Goal: Task Accomplishment & Management: Manage account settings

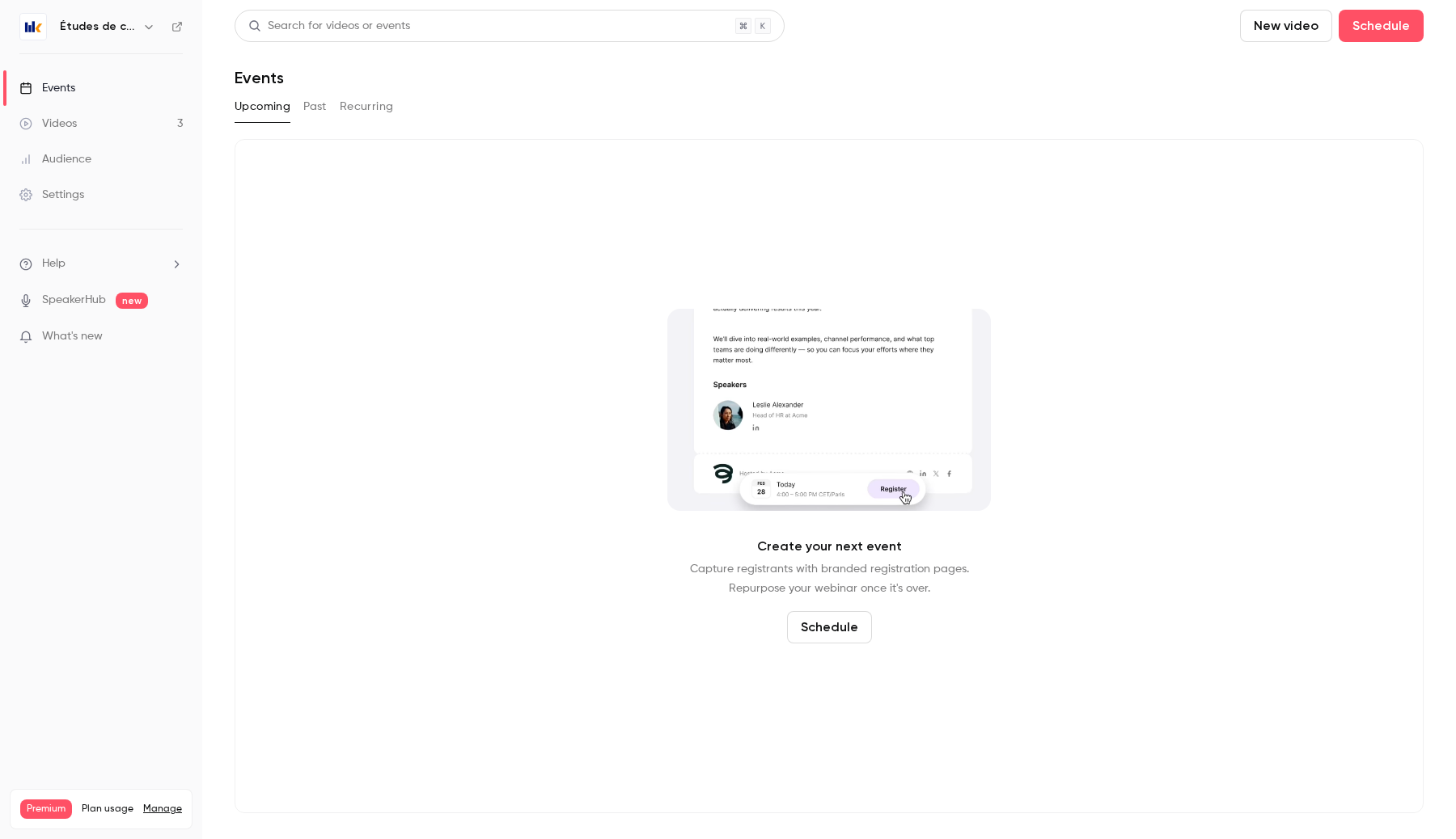
click at [114, 123] on link "Videos 3" at bounding box center [101, 124] width 203 height 36
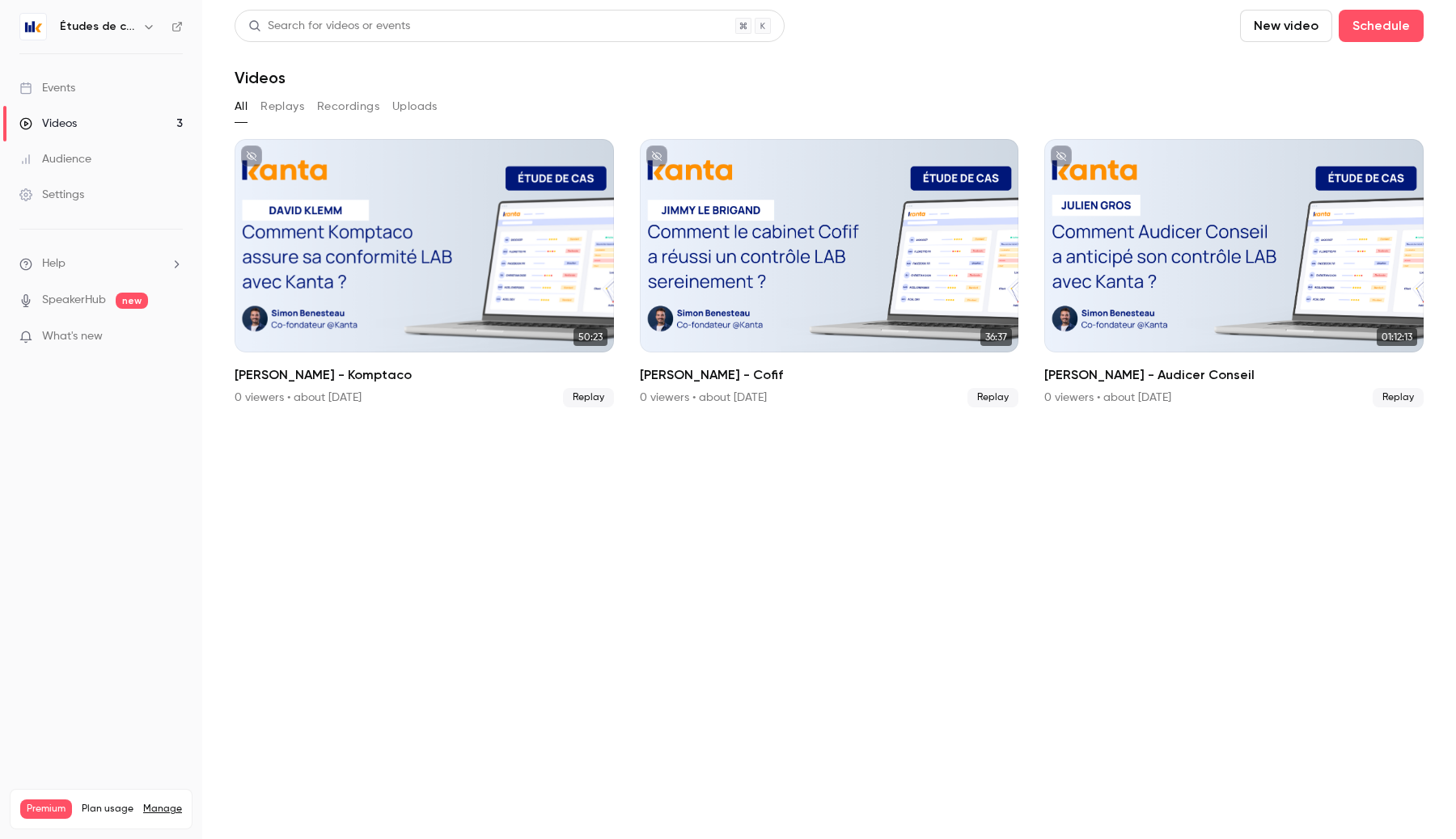
click at [69, 189] on div "Settings" at bounding box center [52, 194] width 65 height 16
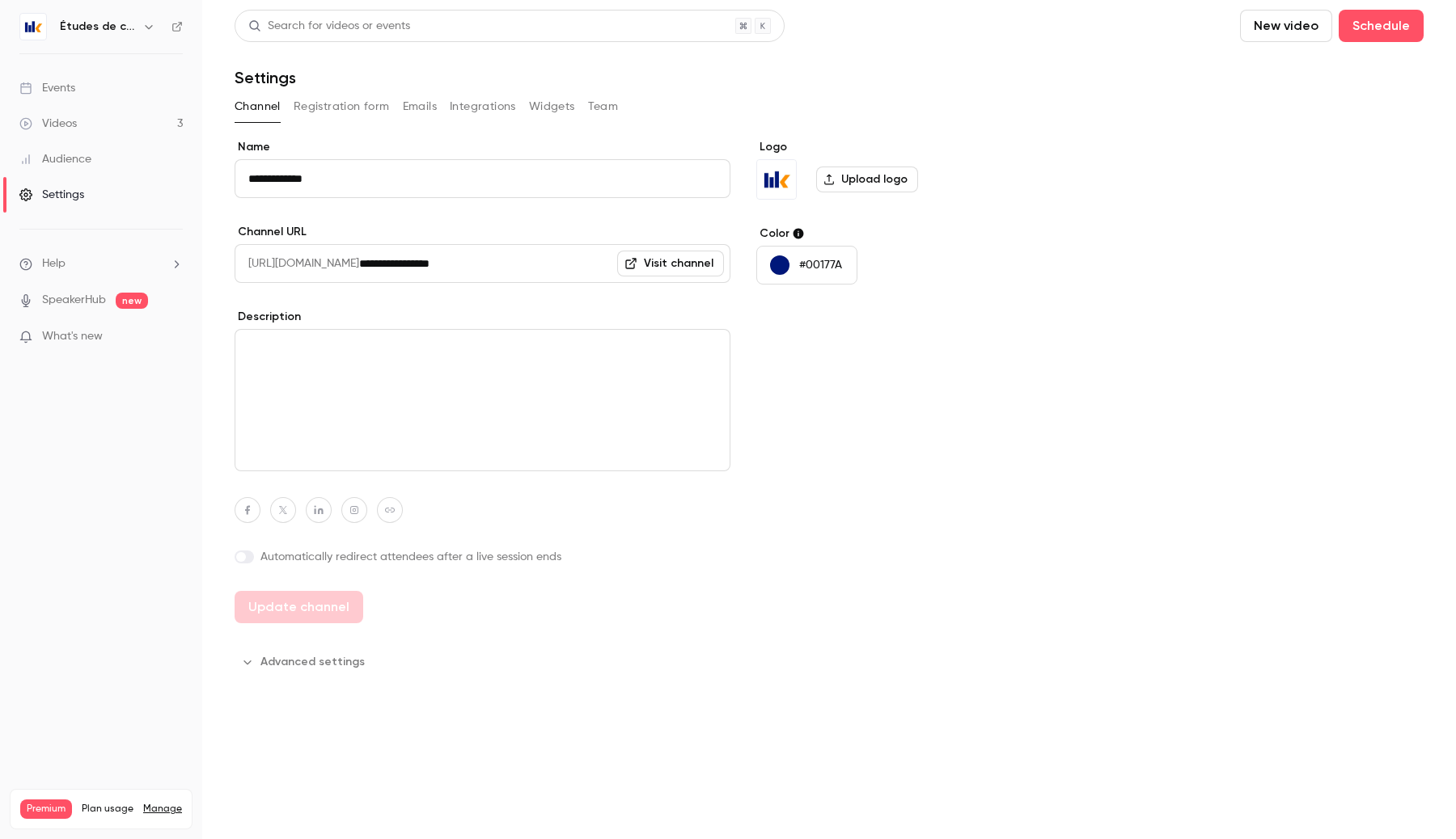
click at [89, 100] on link "Events" at bounding box center [101, 88] width 203 height 36
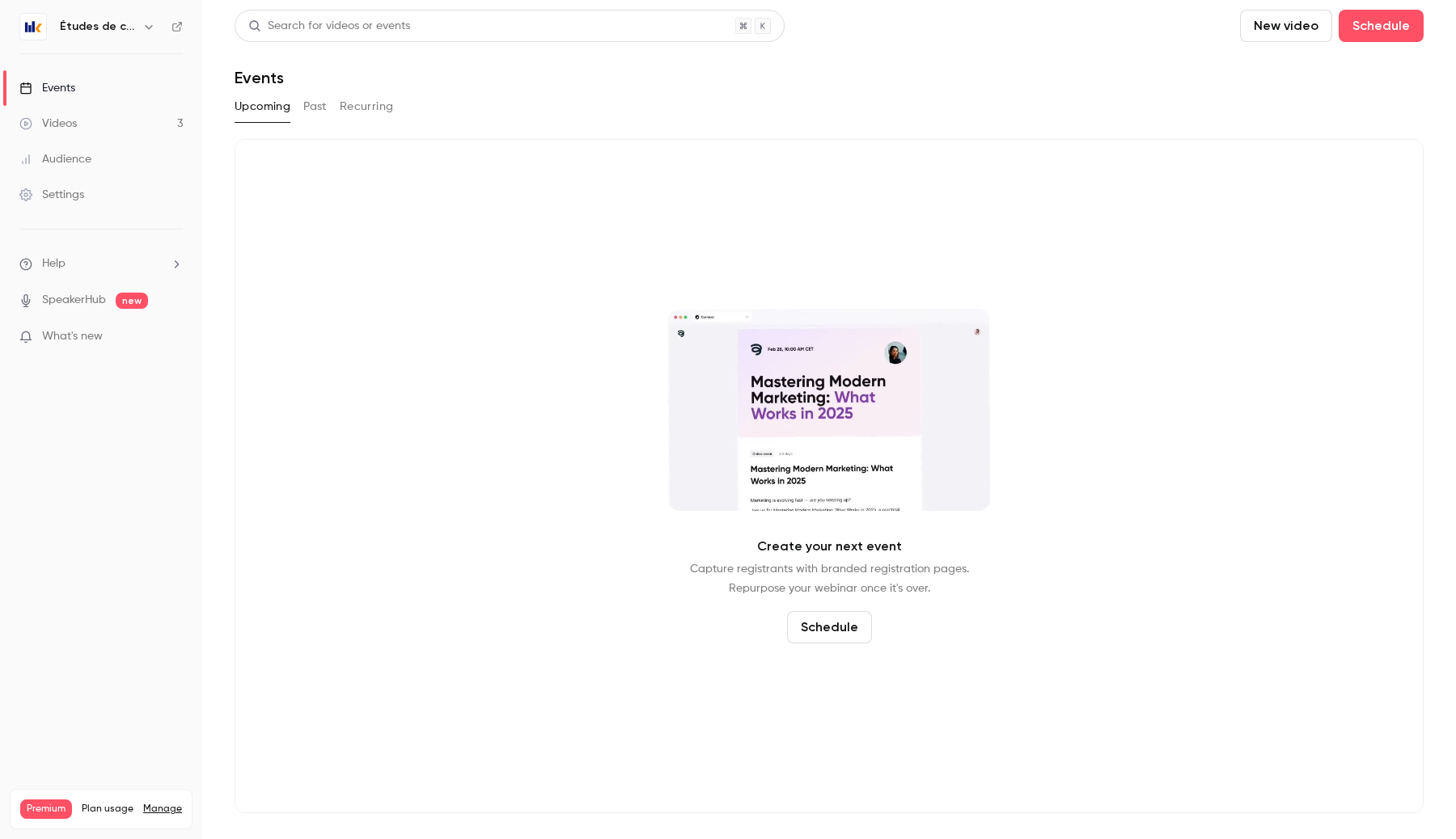
click at [308, 109] on button "Past" at bounding box center [315, 106] width 23 height 26
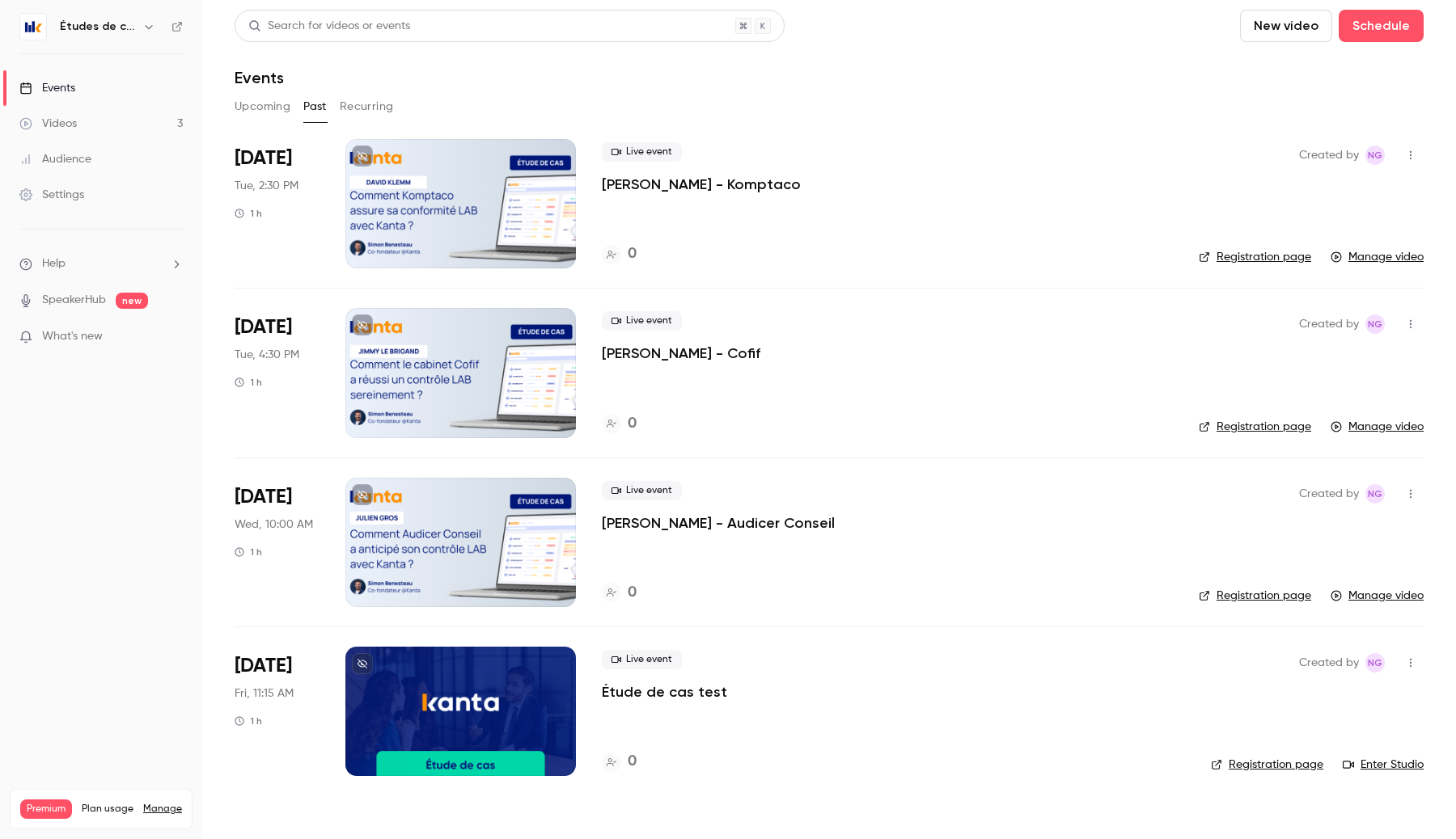
click at [68, 129] on div "Videos" at bounding box center [49, 123] width 58 height 16
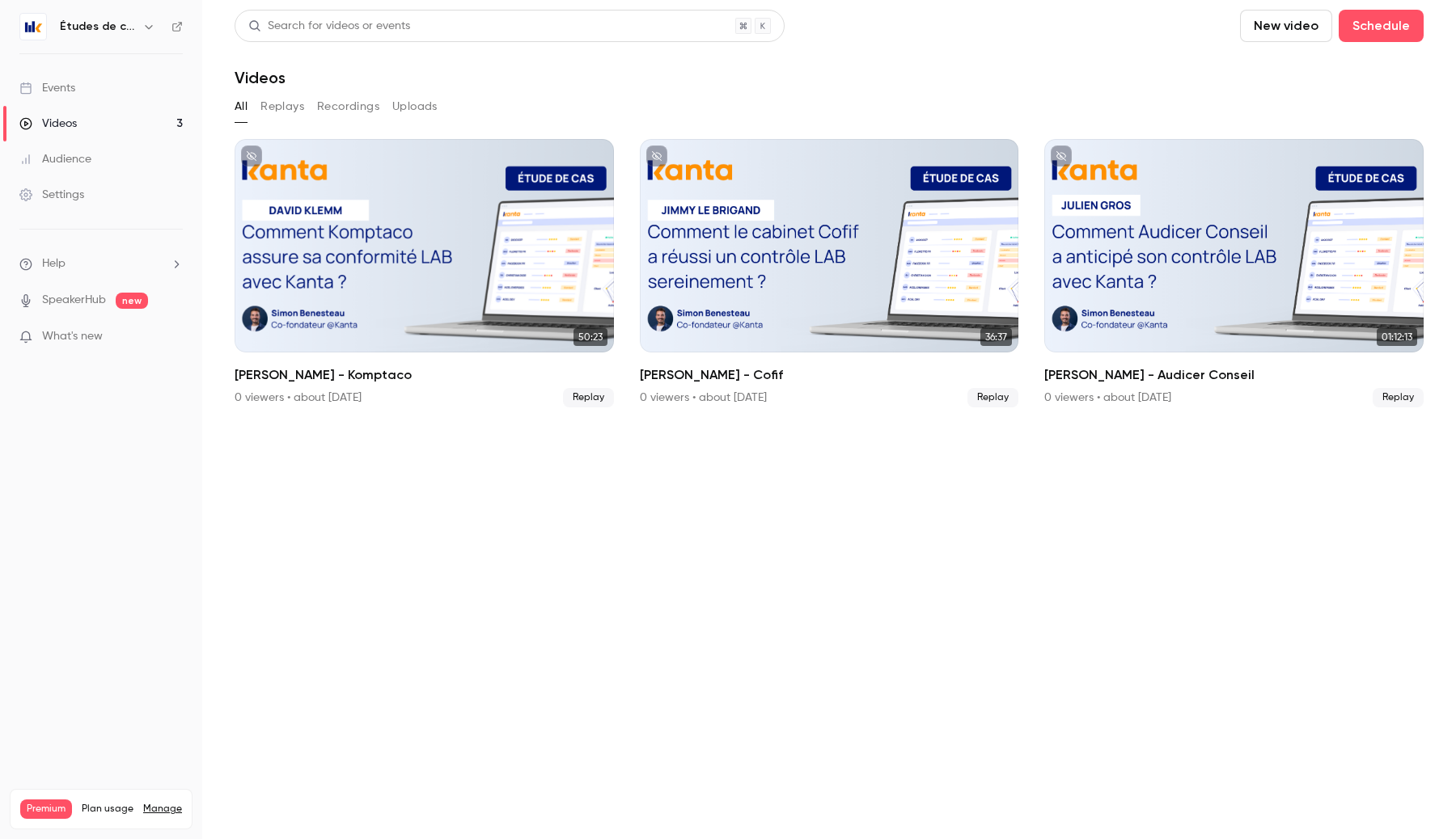
click at [120, 85] on link "Events" at bounding box center [101, 88] width 203 height 36
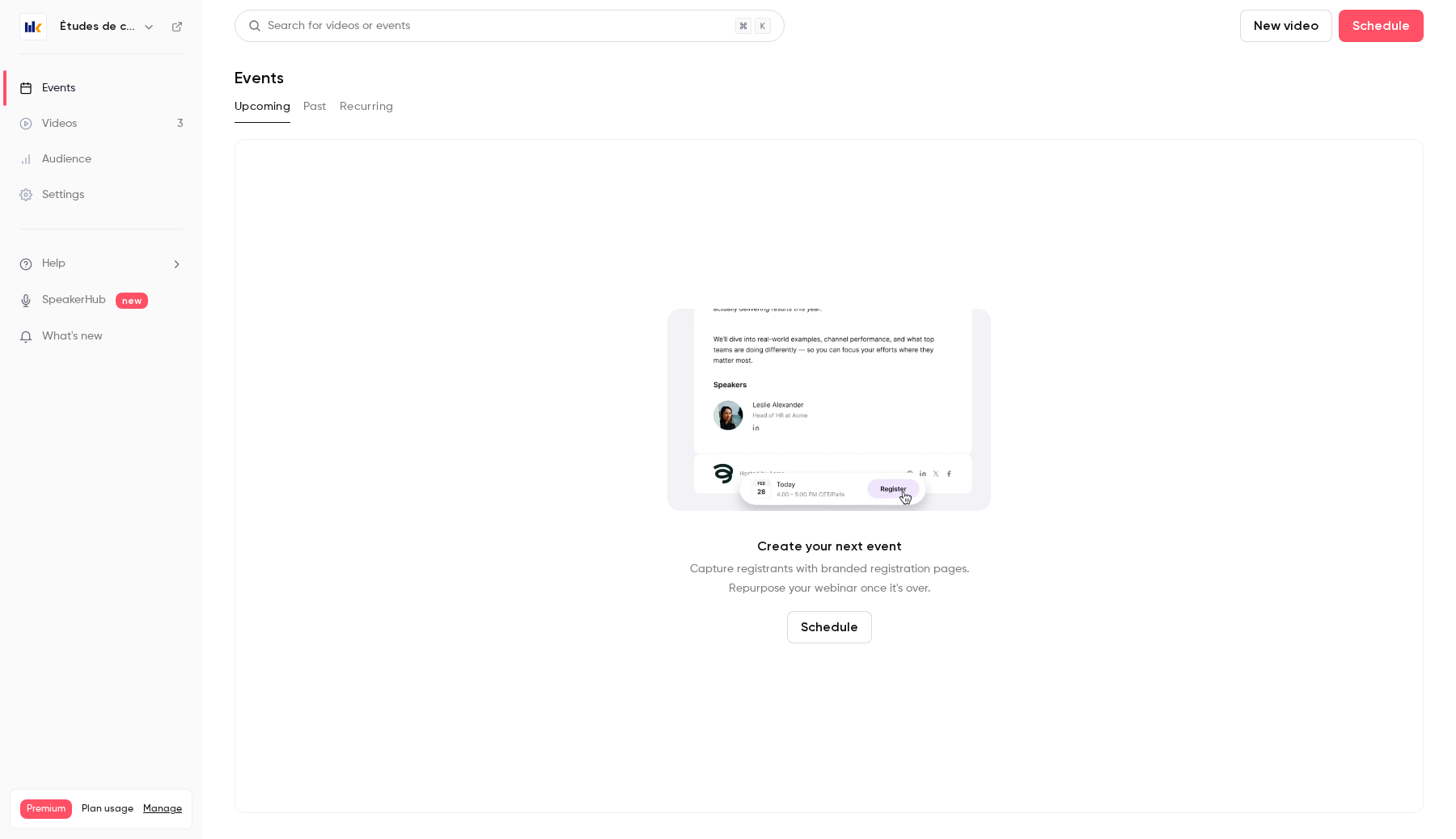
click at [303, 106] on div "Upcoming Past Recurring" at bounding box center [828, 106] width 1189 height 26
click at [320, 104] on button "Past" at bounding box center [315, 106] width 23 height 26
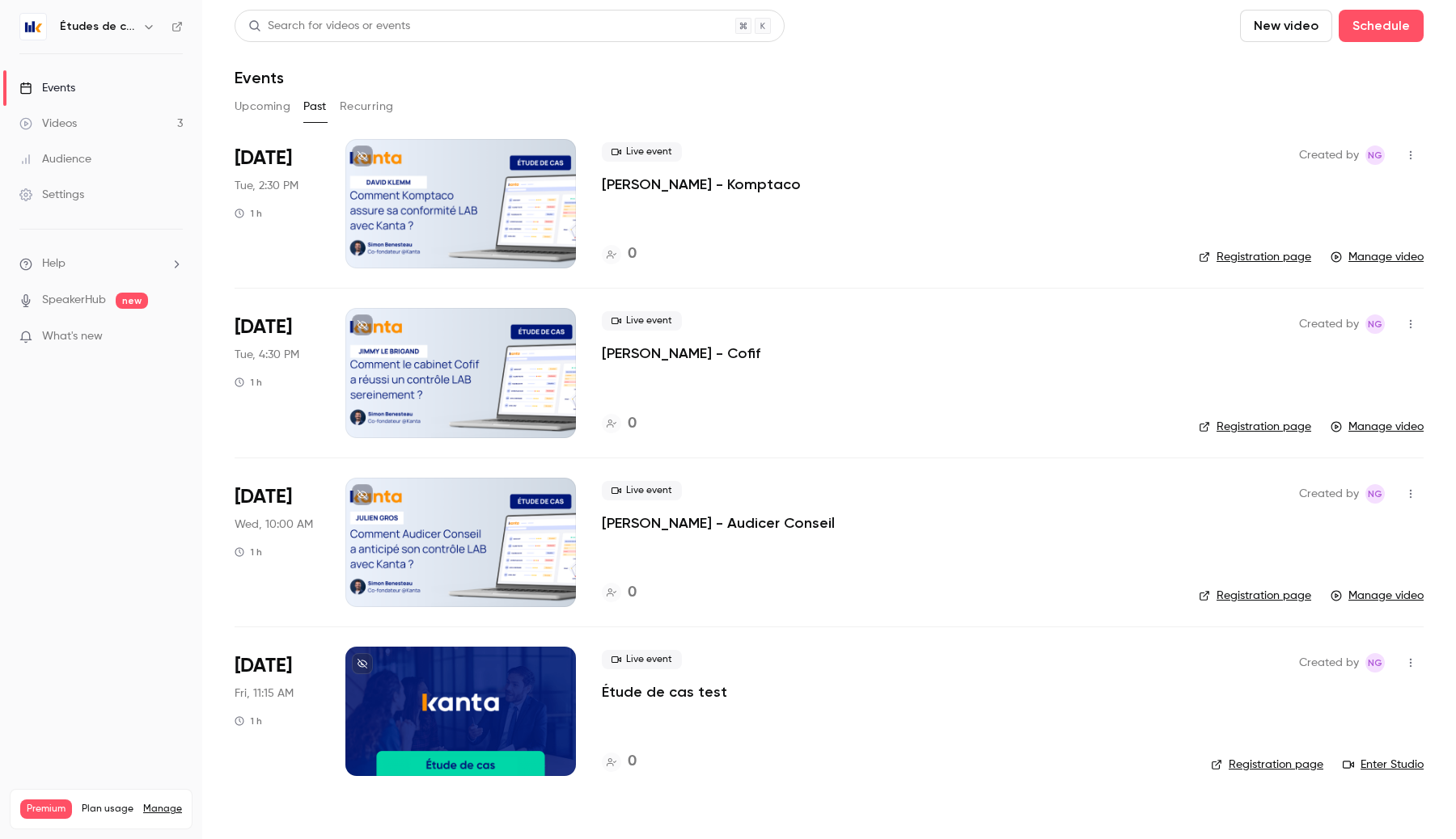
click at [143, 25] on icon "button" at bounding box center [149, 26] width 13 height 13
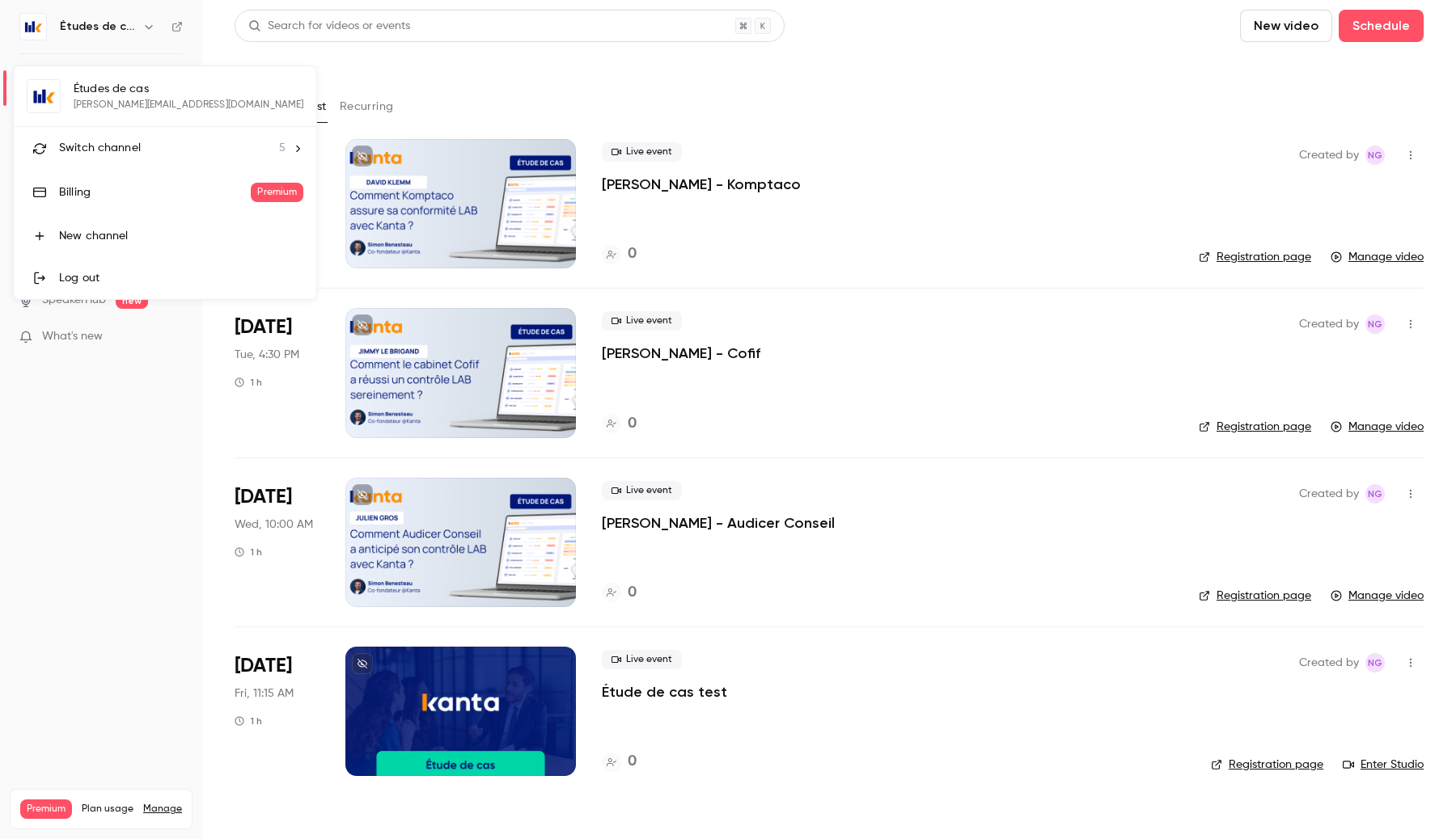
click at [129, 147] on span "Switch channel" at bounding box center [100, 148] width 82 height 17
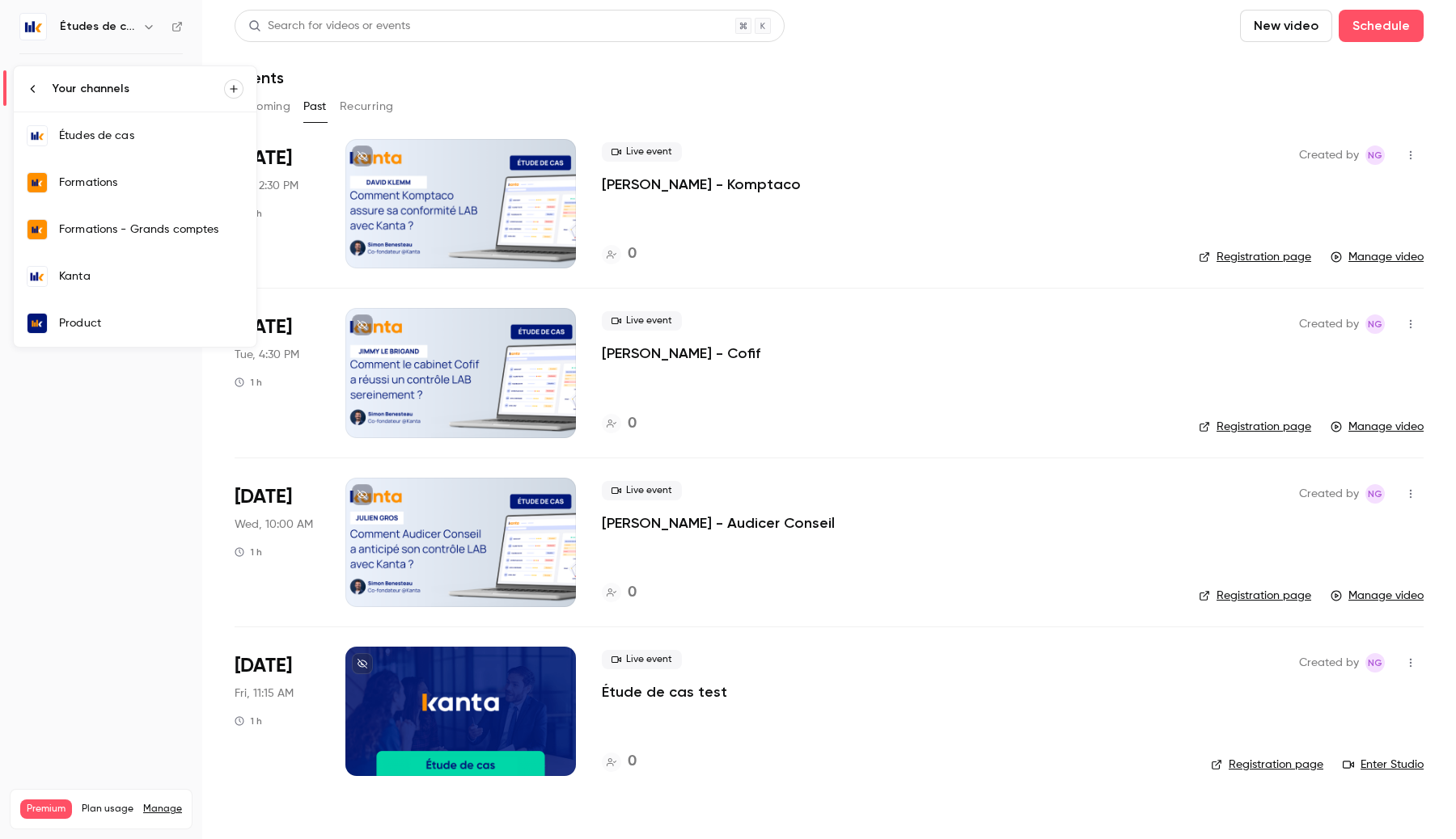
click at [76, 495] on div at bounding box center [728, 420] width 1456 height 839
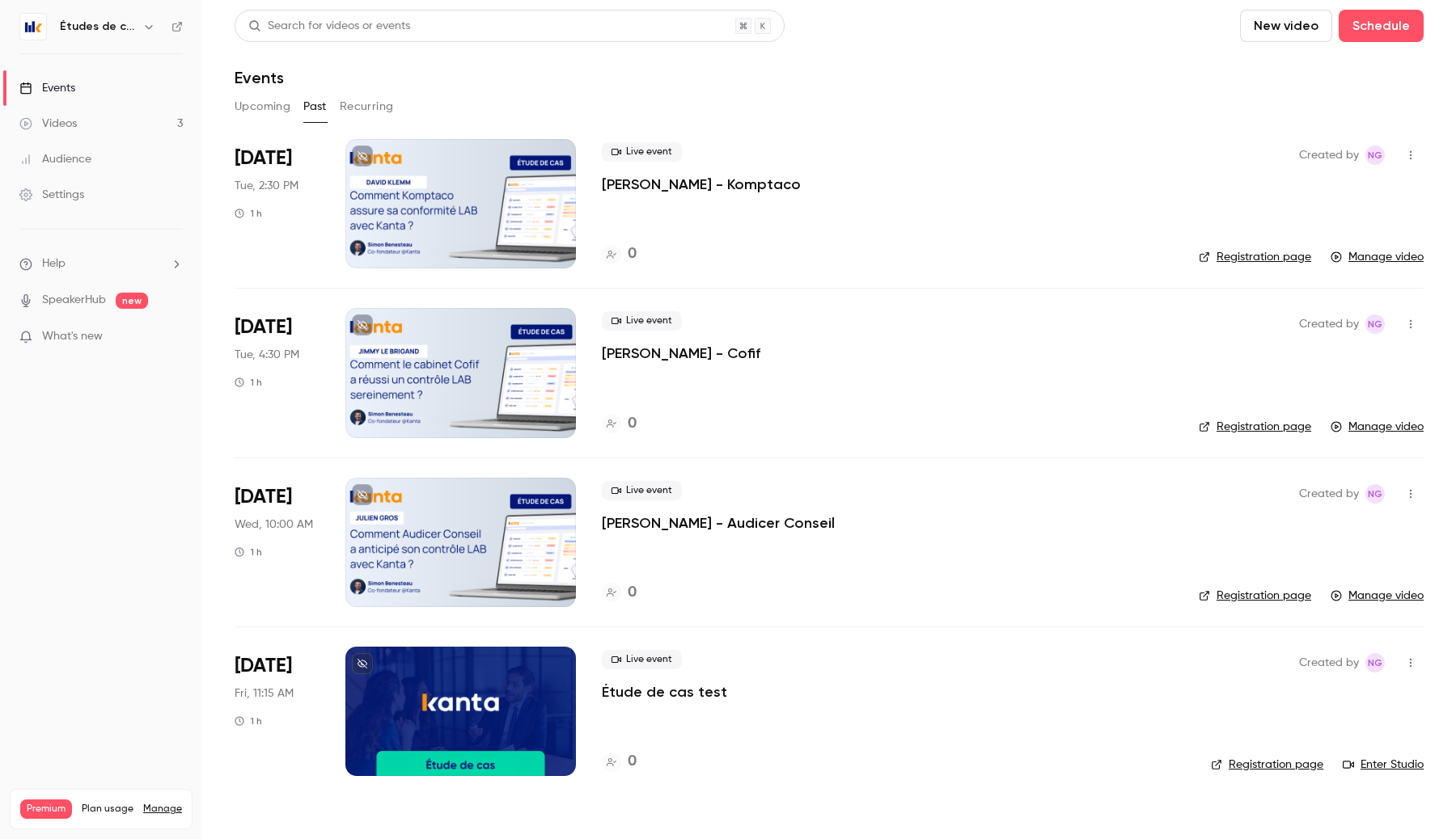
click at [100, 179] on link "Settings" at bounding box center [101, 195] width 203 height 36
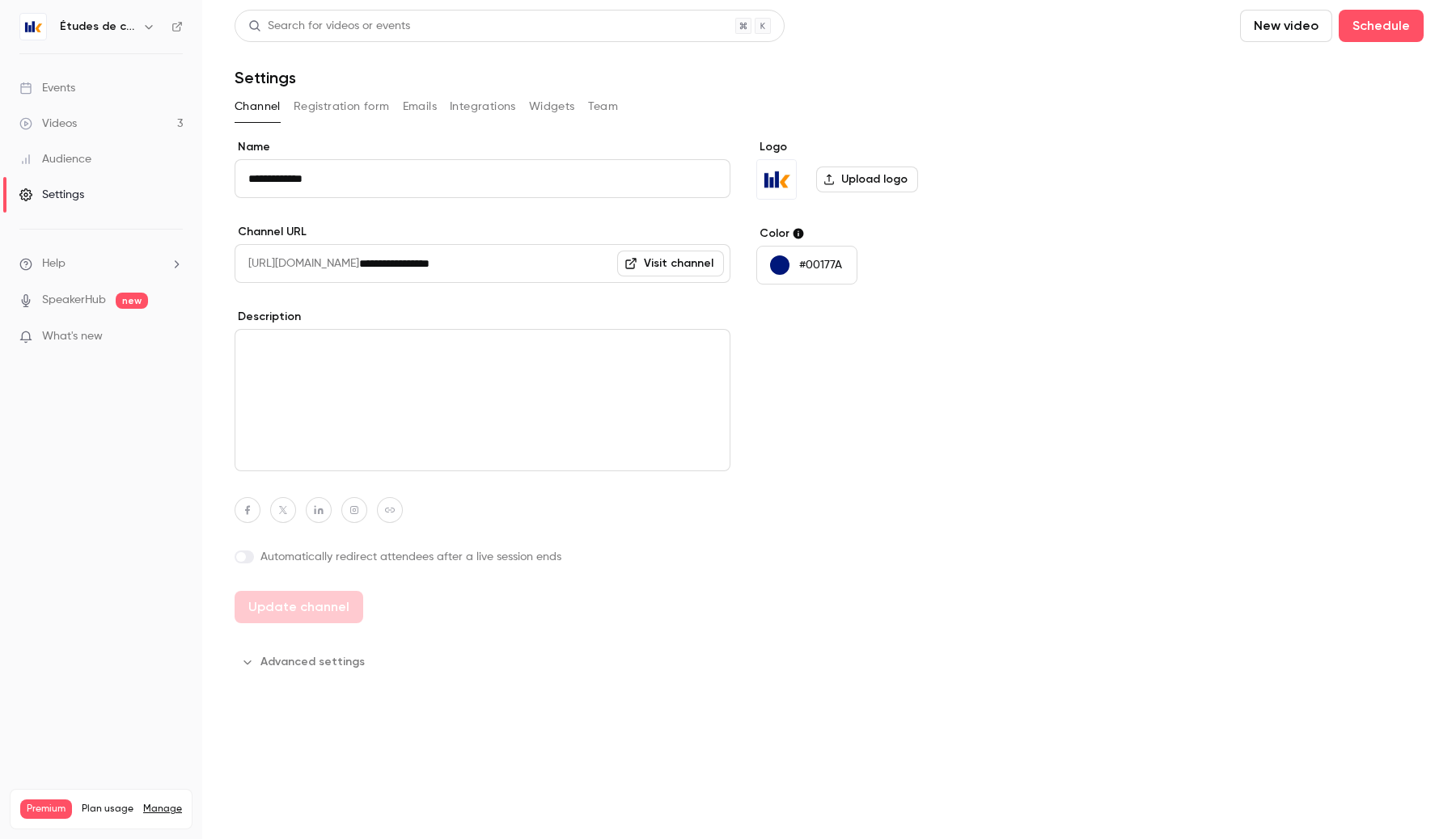
click at [600, 100] on button "Team" at bounding box center [603, 106] width 31 height 26
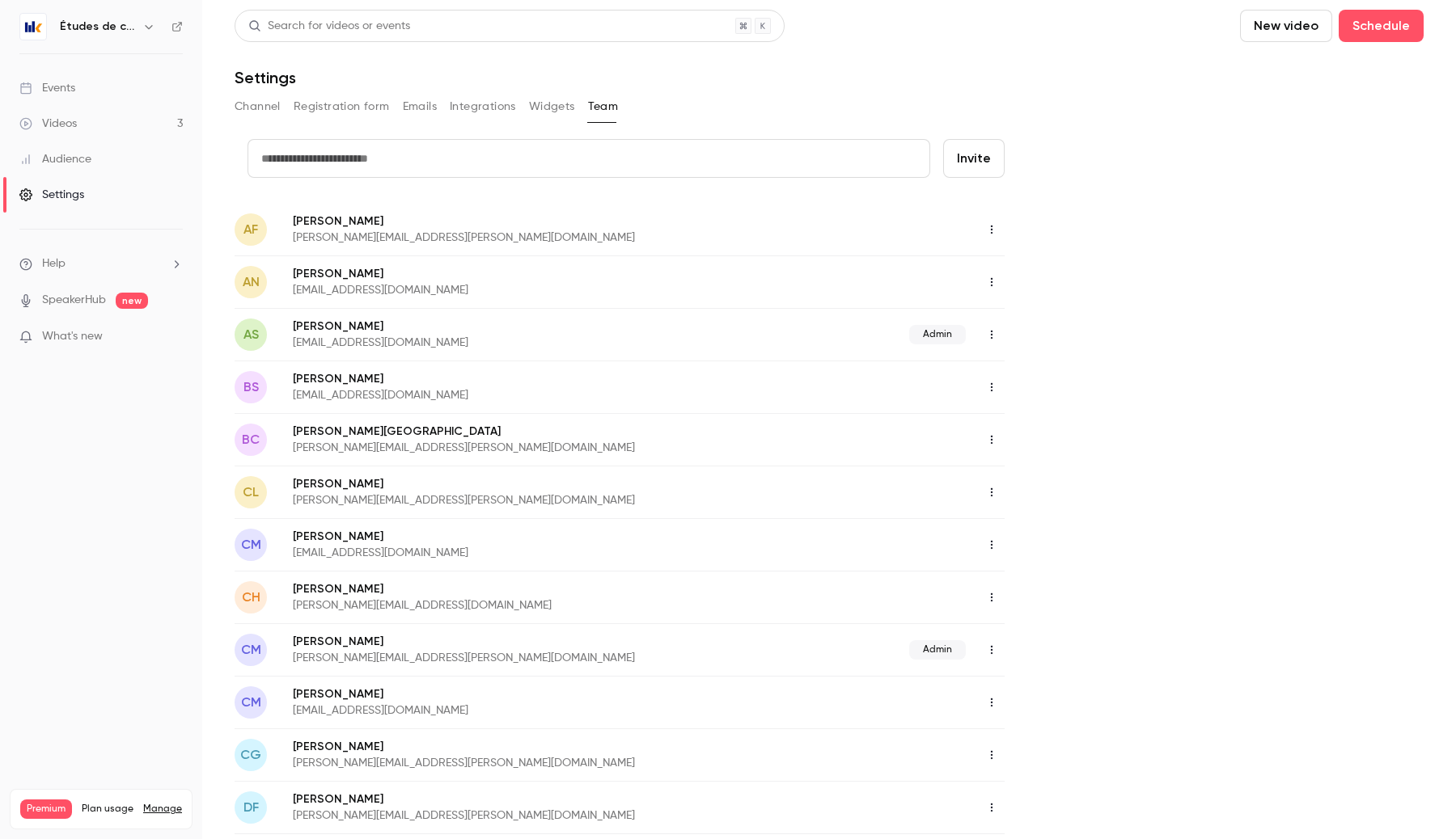
click at [467, 104] on button "Integrations" at bounding box center [483, 106] width 67 height 26
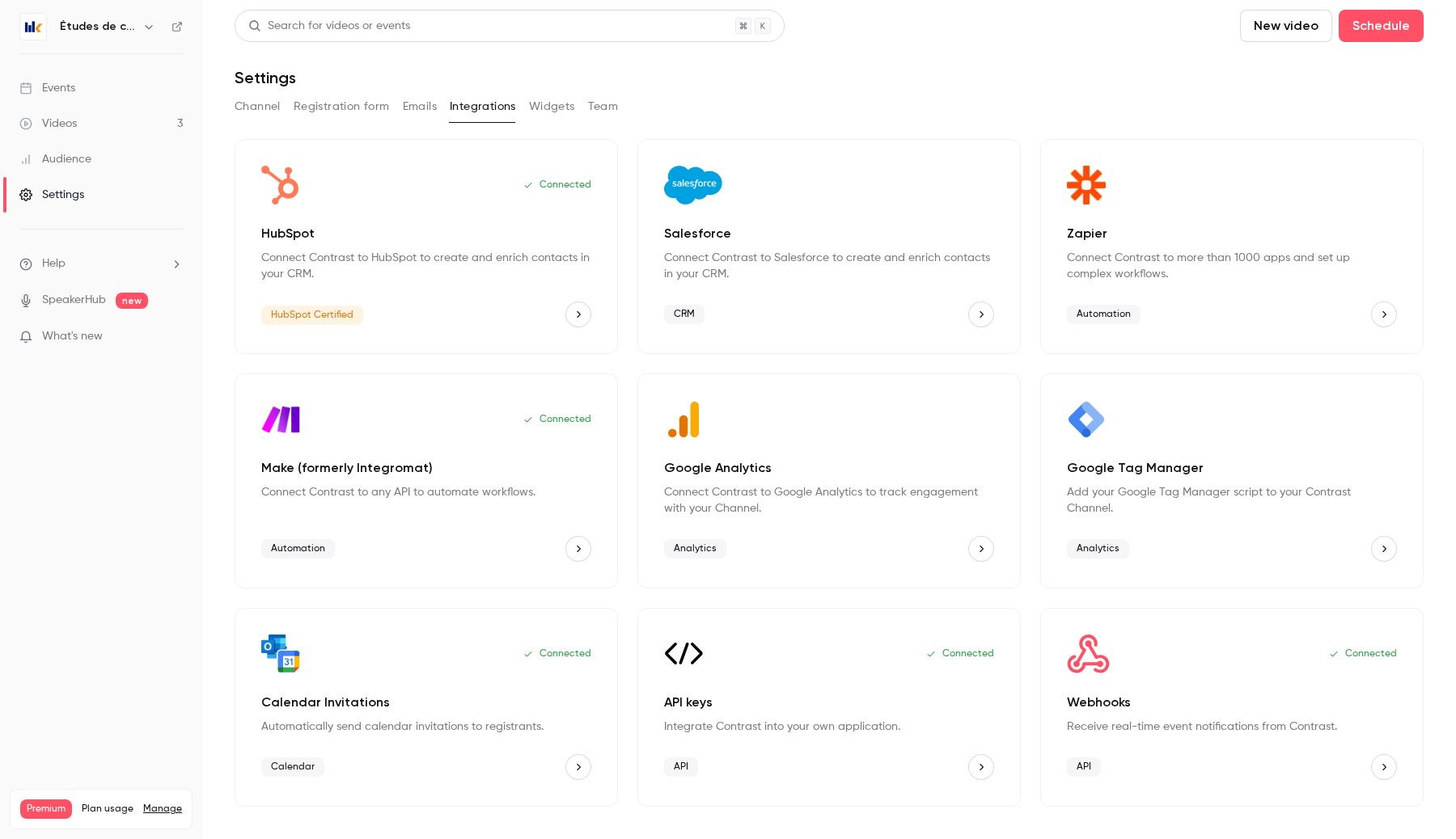
click at [1173, 680] on div "Connected Webhooks Receive real-time event notifications from Contrast. API" at bounding box center [1232, 707] width 384 height 199
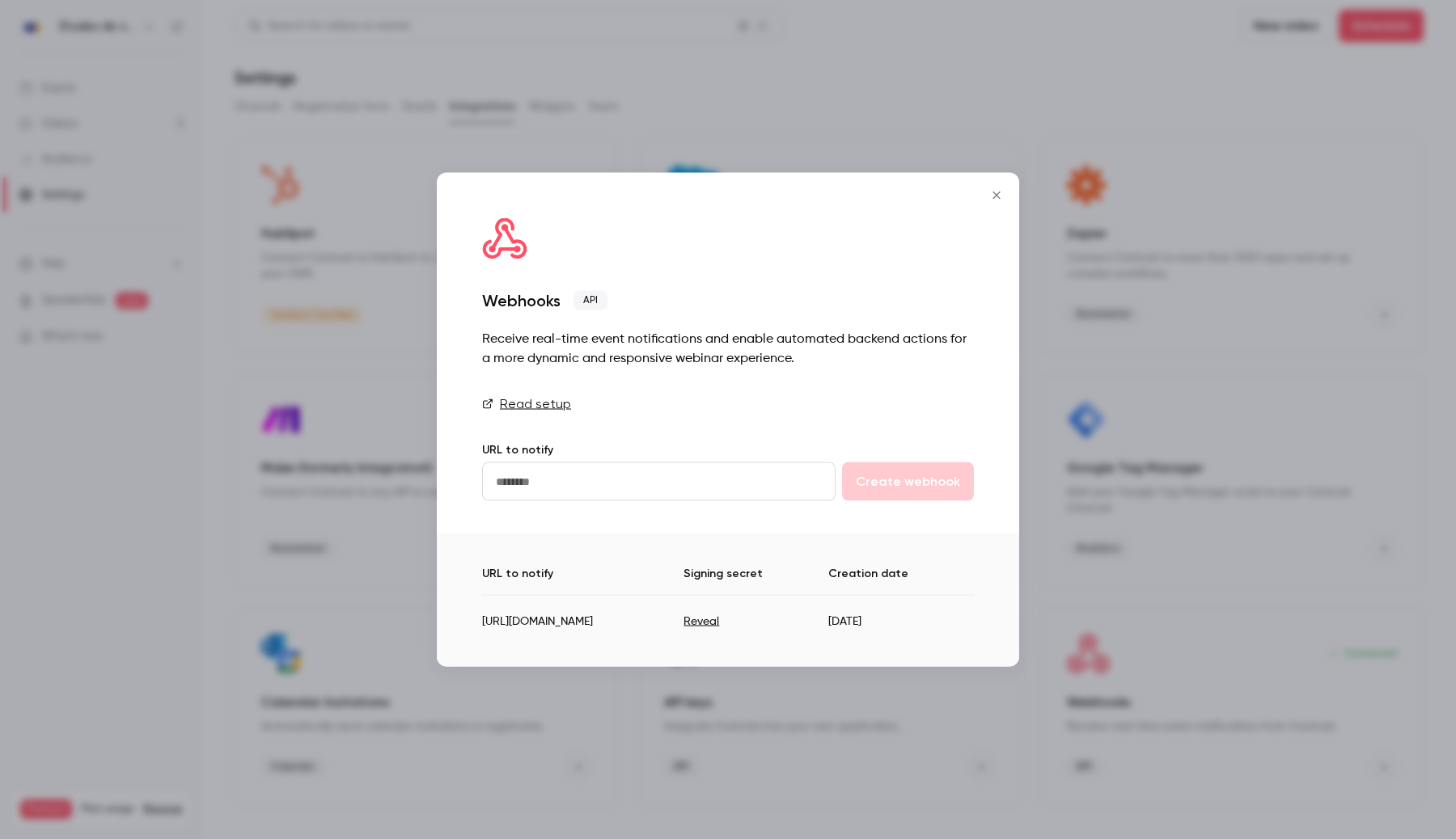
drag, startPoint x: 665, startPoint y: 627, endPoint x: 758, endPoint y: 626, distance: 93.0
click at [683, 626] on td "[URL][DOMAIN_NAME]" at bounding box center [583, 615] width 202 height 40
